Goal: Task Accomplishment & Management: Manage account settings

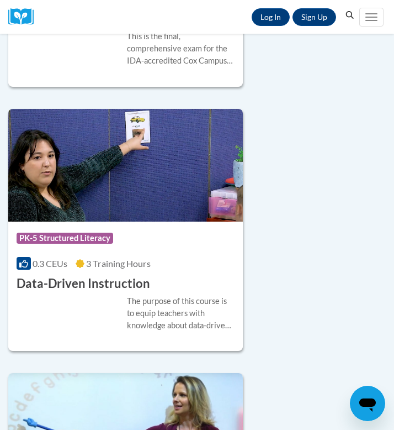
scroll to position [576, 0]
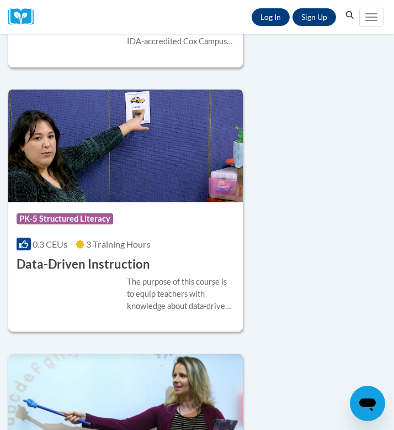
click at [157, 216] on div "Course Category: PK-5 Structured Literacy" at bounding box center [126, 220] width 218 height 25
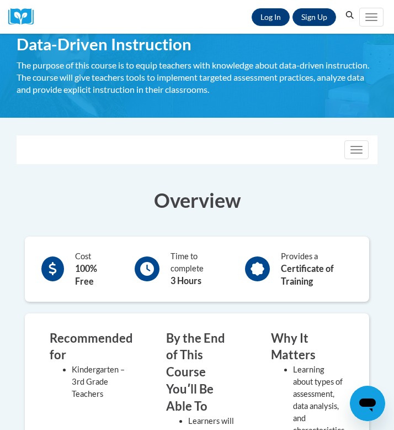
scroll to position [98, 0]
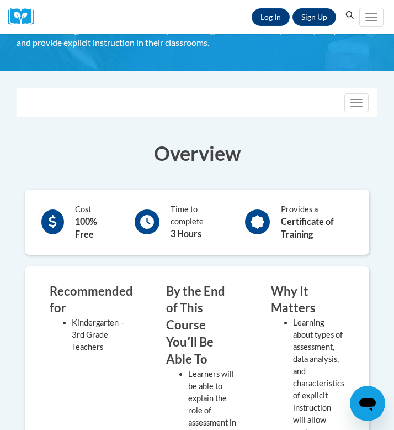
click at [267, 6] on div "Sign Up Log In Search Search..." at bounding box center [199, 17] width 317 height 34
click at [263, 21] on link "Log In" at bounding box center [271, 17] width 38 height 18
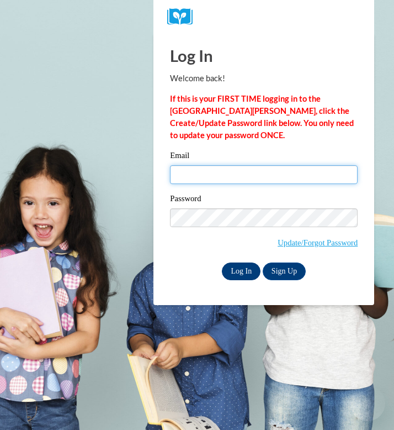
type input "fabibarbozacampos@gmail.com"
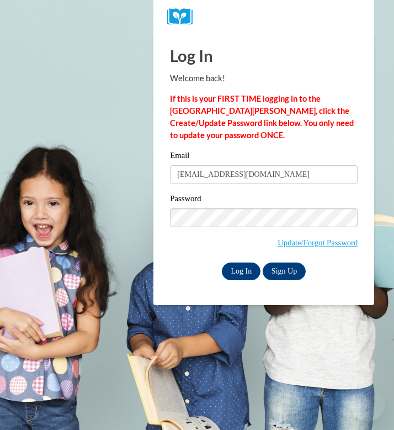
click at [251, 278] on input "Log In" at bounding box center [241, 271] width 39 height 18
click at [238, 271] on input "Log In" at bounding box center [241, 271] width 39 height 18
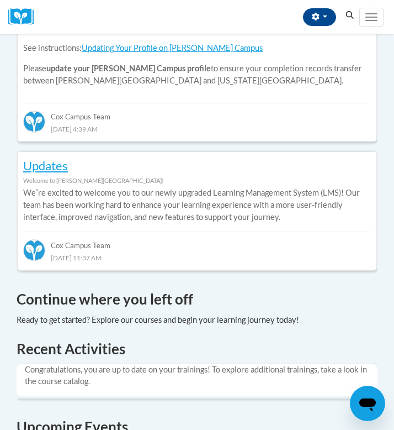
scroll to position [410, 0]
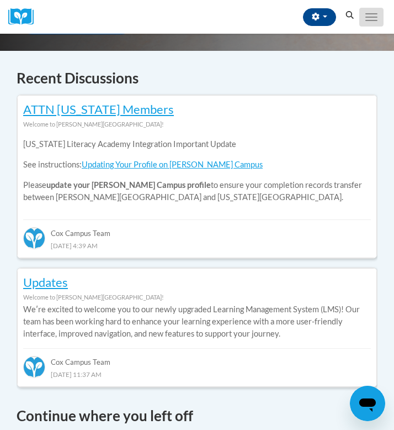
click at [376, 18] on button "Toggle navigation" at bounding box center [371, 17] width 24 height 19
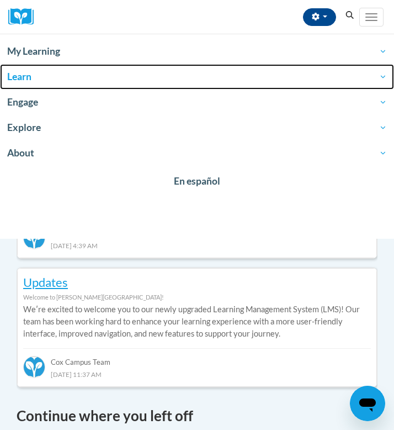
click at [47, 70] on span "Learn" at bounding box center [197, 76] width 380 height 13
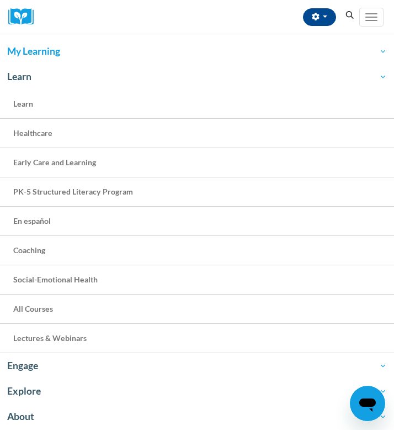
click at [47, 51] on span "My Learning" at bounding box center [197, 51] width 380 height 13
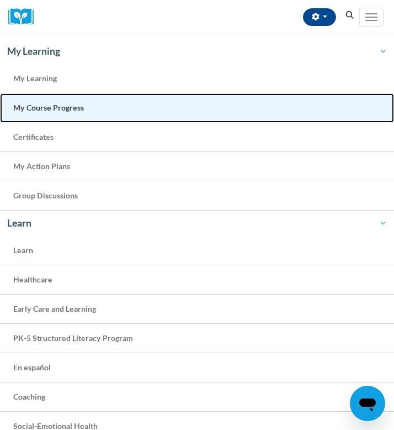
click at [47, 107] on span "My Course Progress" at bounding box center [48, 107] width 71 height 9
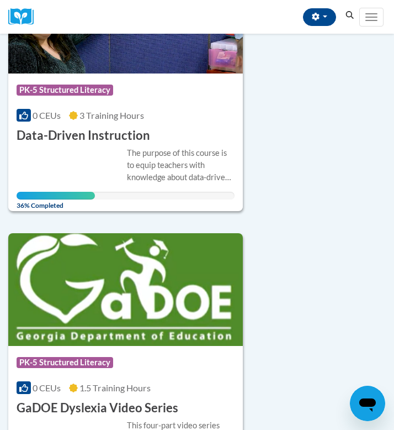
scroll to position [190, 0]
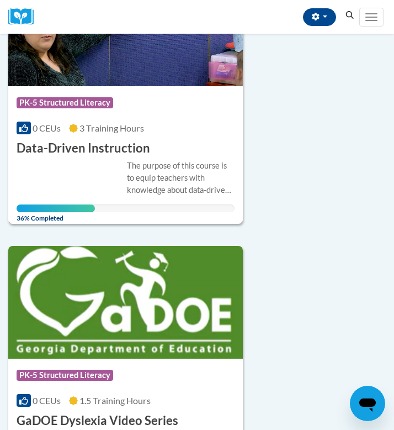
click at [131, 142] on h3 "Data-Driven Instruction" at bounding box center [84, 148] width 134 height 17
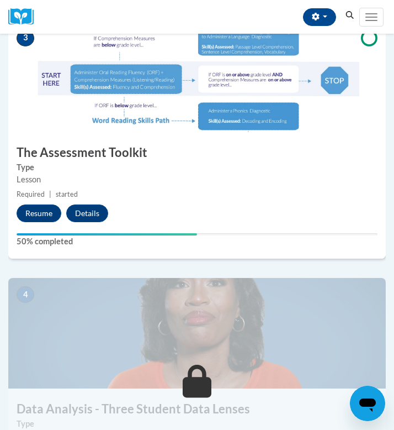
scroll to position [810, 0]
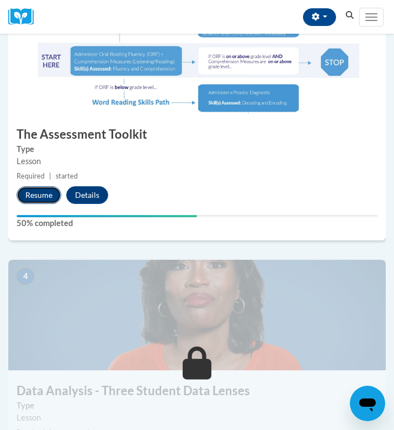
click at [36, 198] on button "Resume" at bounding box center [39, 195] width 45 height 18
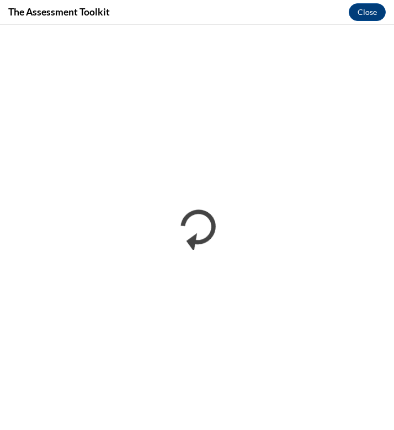
scroll to position [0, 0]
